Goal: Find specific page/section: Find specific page/section

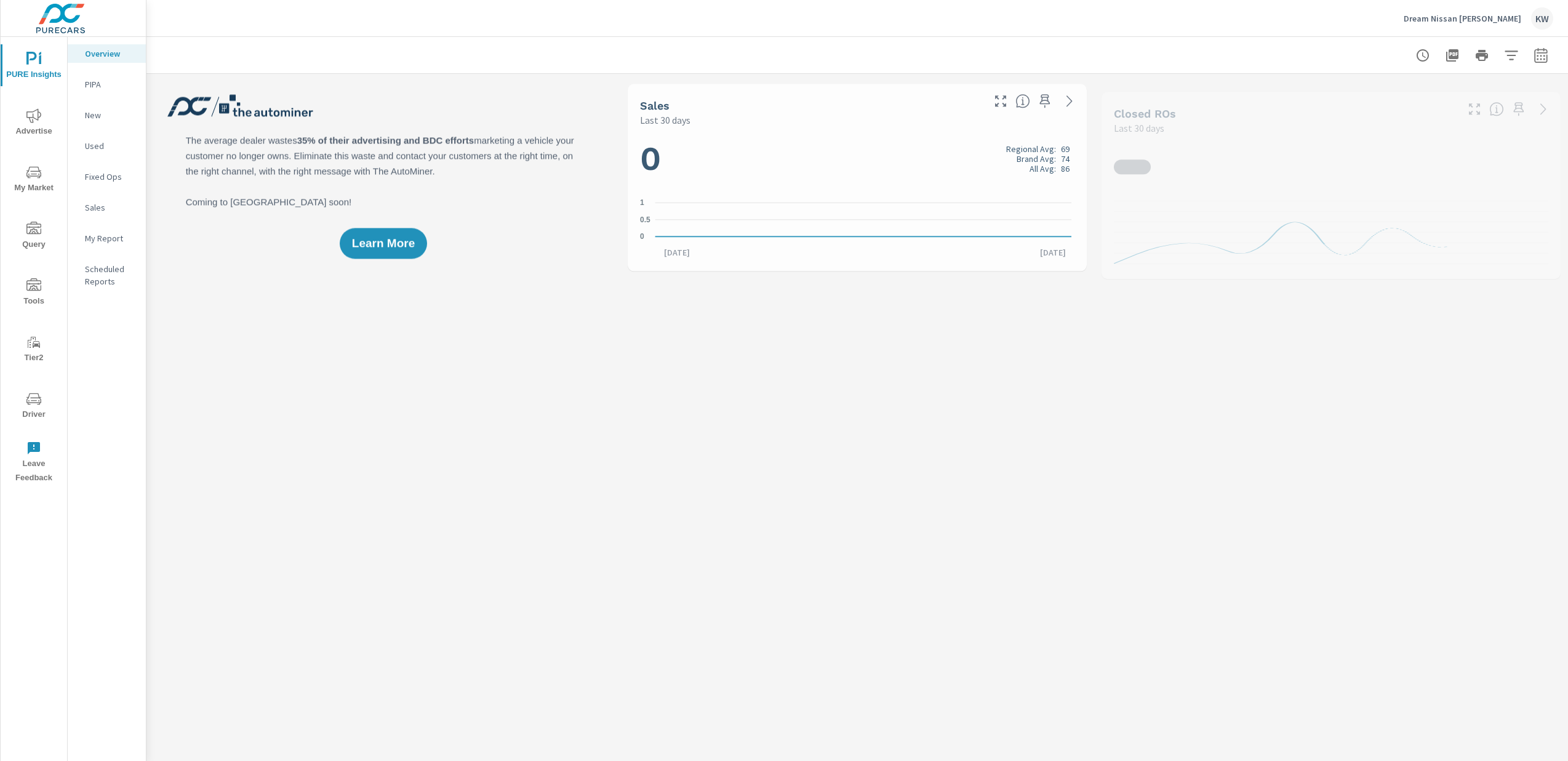
click at [39, 413] on span "Driver" at bounding box center [34, 406] width 59 height 30
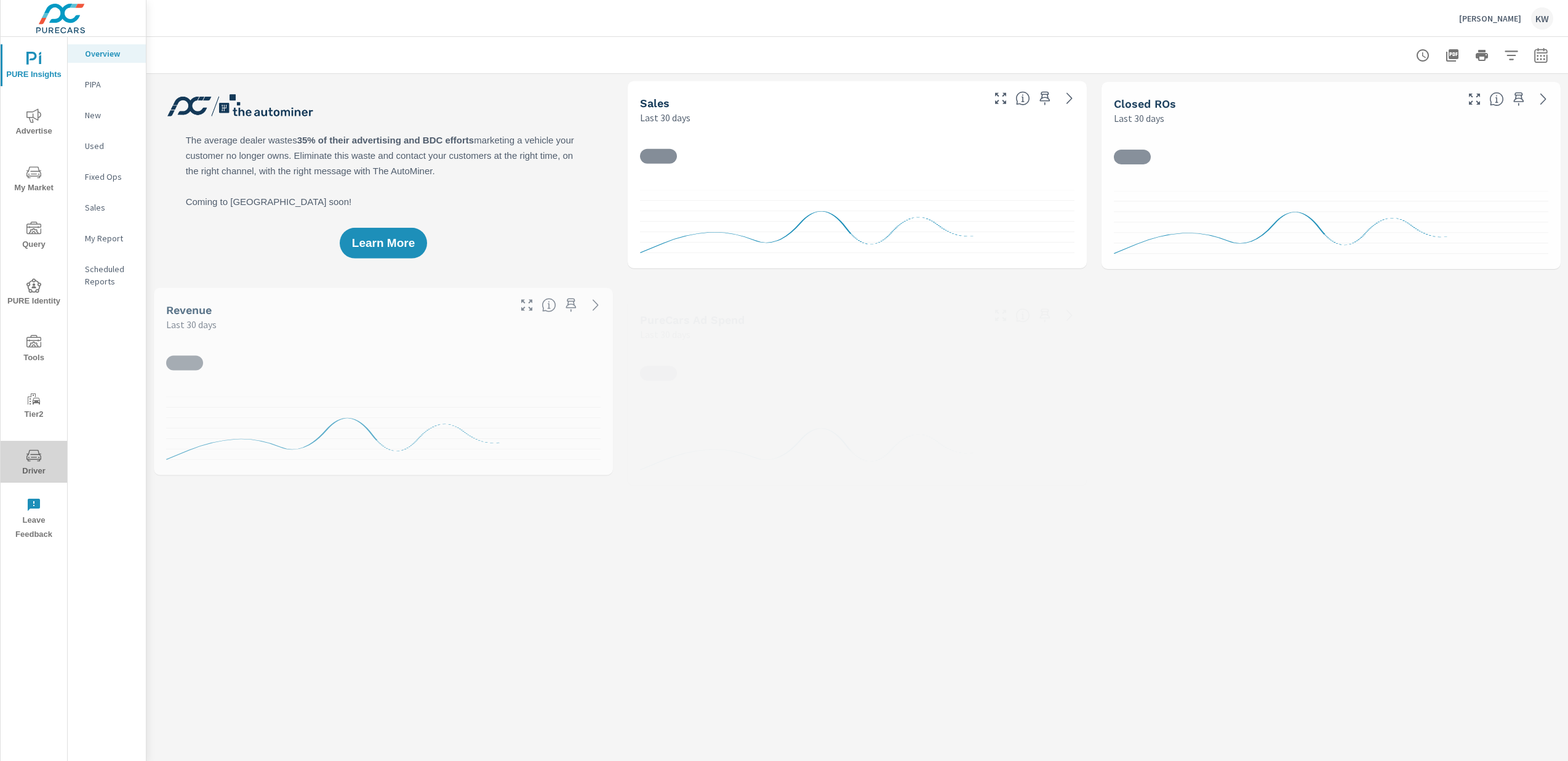
click at [31, 467] on span "Driver" at bounding box center [34, 463] width 59 height 30
click at [31, 415] on span "Driver" at bounding box center [34, 406] width 59 height 30
